Goal: Task Accomplishment & Management: Manage account settings

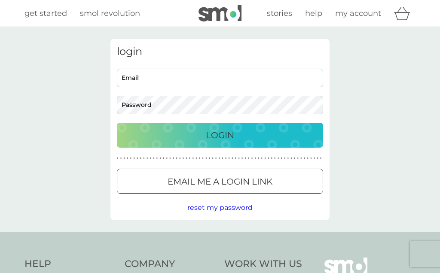
click at [197, 81] on input "Email" at bounding box center [220, 78] width 206 height 18
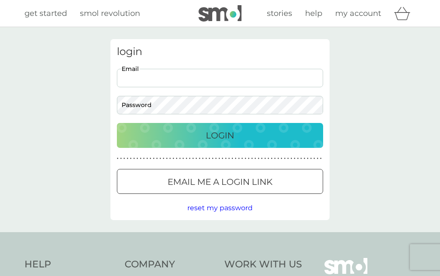
type input "alastairbothwell@yahoo.co.uk"
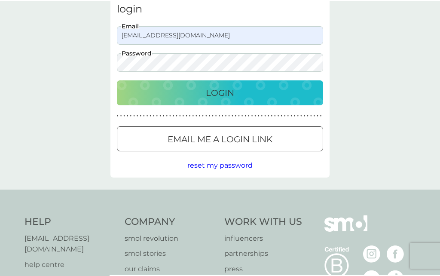
scroll to position [43, 0]
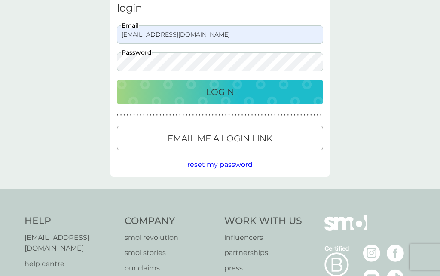
click at [214, 95] on p "Login" at bounding box center [220, 92] width 28 height 14
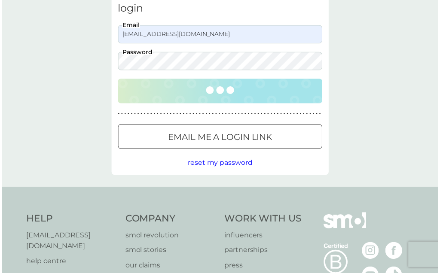
scroll to position [44, 0]
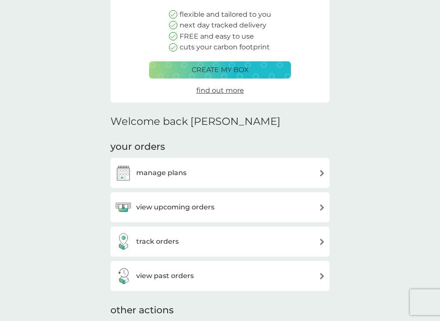
scroll to position [131, 0]
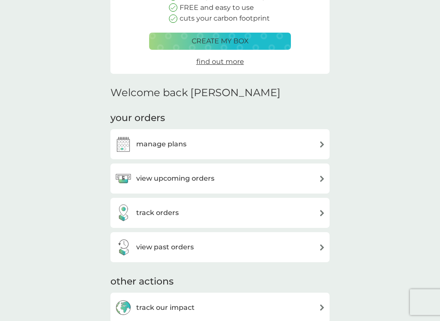
click at [143, 145] on h3 "manage plans" at bounding box center [161, 144] width 50 height 11
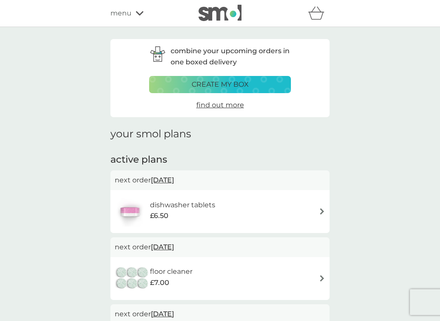
click at [312, 210] on div "dishwasher tablets £6.50" at bounding box center [220, 212] width 211 height 30
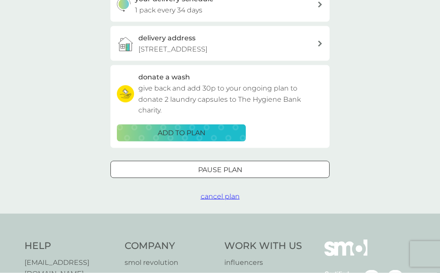
scroll to position [223, 0]
click at [203, 167] on p "Pause plan" at bounding box center [220, 169] width 44 height 11
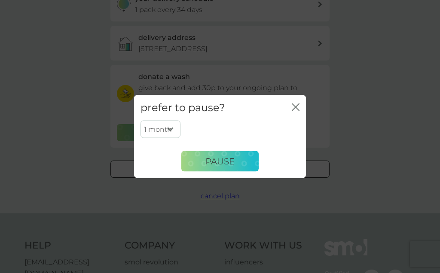
click at [211, 160] on span "Pause" at bounding box center [219, 161] width 29 height 10
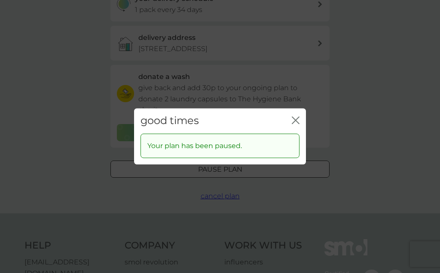
click at [296, 125] on button "close" at bounding box center [296, 120] width 8 height 9
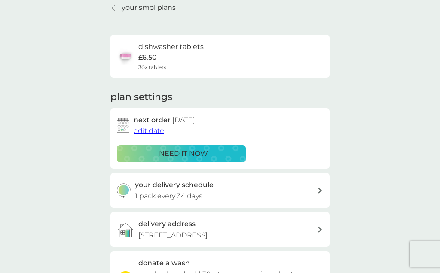
scroll to position [0, 0]
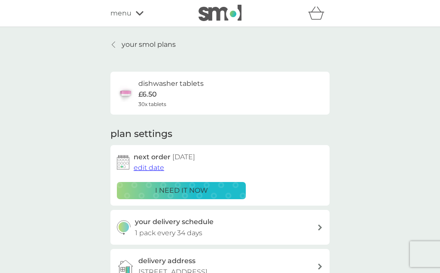
click at [314, 13] on icon "basket" at bounding box center [316, 12] width 16 height 13
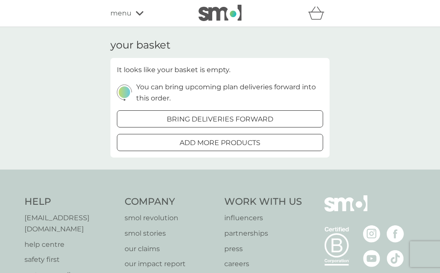
click at [132, 17] on div "menu" at bounding box center [146, 13] width 73 height 11
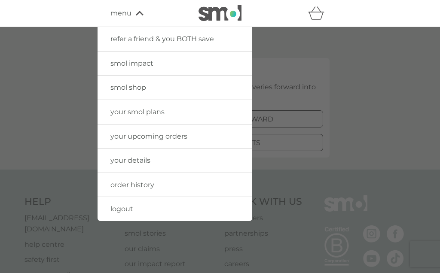
click at [114, 211] on span "logout" at bounding box center [121, 209] width 23 height 8
